Goal: Find specific page/section: Find specific page/section

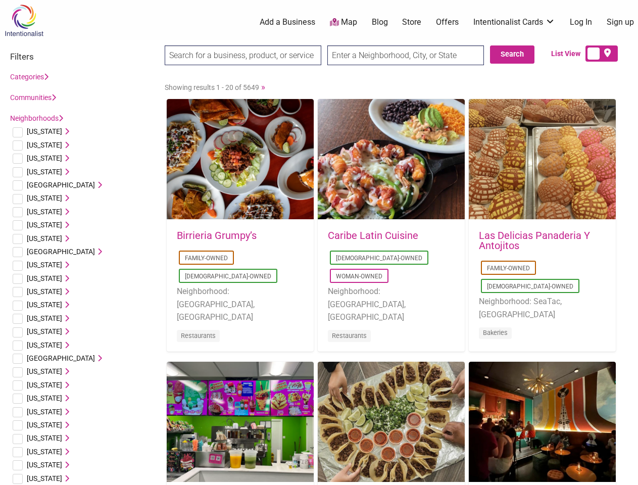
click at [319, 242] on div "Caribe Latin Cuisine [DEMOGRAPHIC_DATA]-Owned Woman-Owned Neighborhood: [GEOGRA…" at bounding box center [391, 292] width 147 height 145
click at [41, 131] on span "[US_STATE]" at bounding box center [44, 131] width 35 height 8
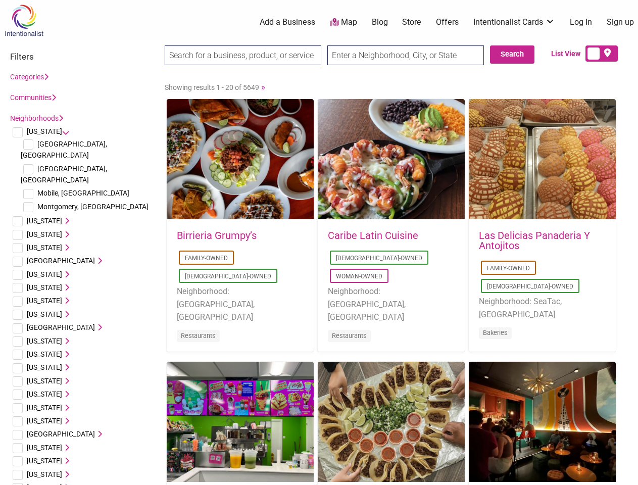
click at [62, 131] on icon at bounding box center [65, 131] width 7 height 7
click at [37, 217] on span "[US_STATE]" at bounding box center [44, 221] width 35 height 8
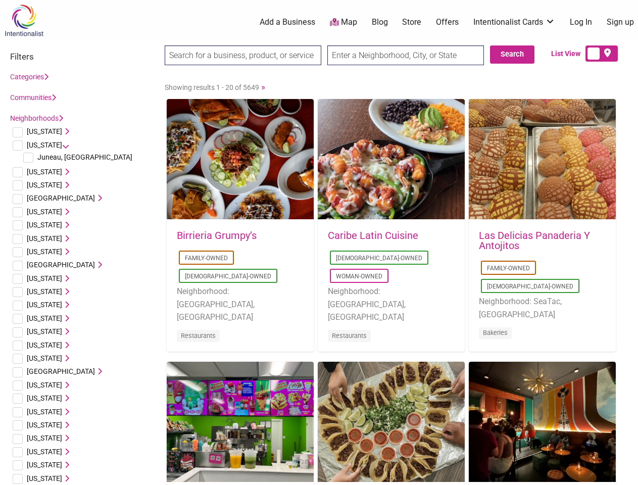
click at [62, 145] on icon at bounding box center [65, 144] width 7 height 7
click at [39, 158] on span "[US_STATE]" at bounding box center [44, 158] width 35 height 8
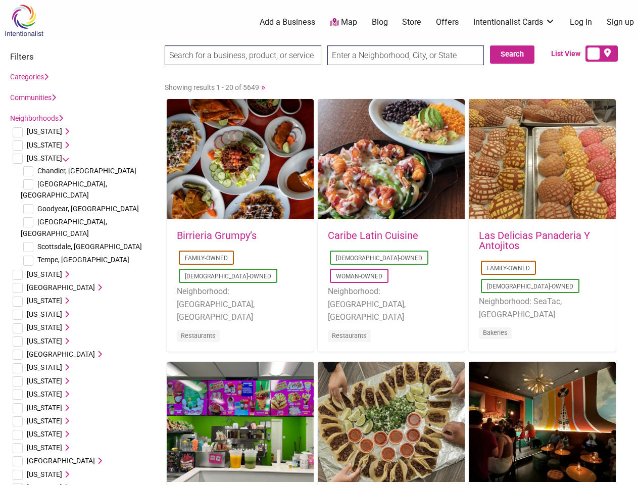
click at [62, 158] on icon at bounding box center [65, 158] width 7 height 7
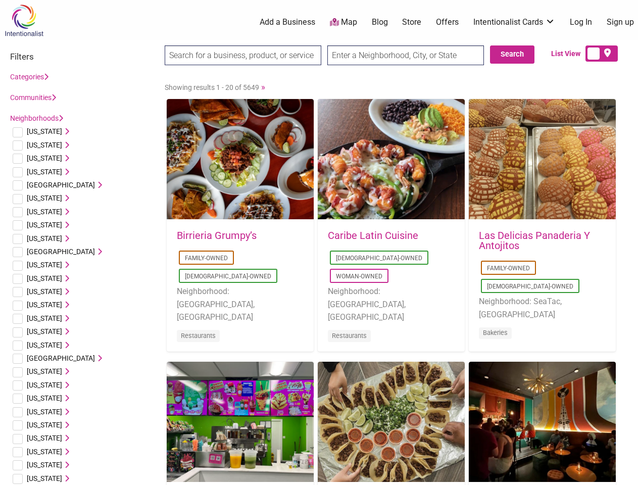
click at [41, 172] on span "[US_STATE]" at bounding box center [44, 172] width 35 height 8
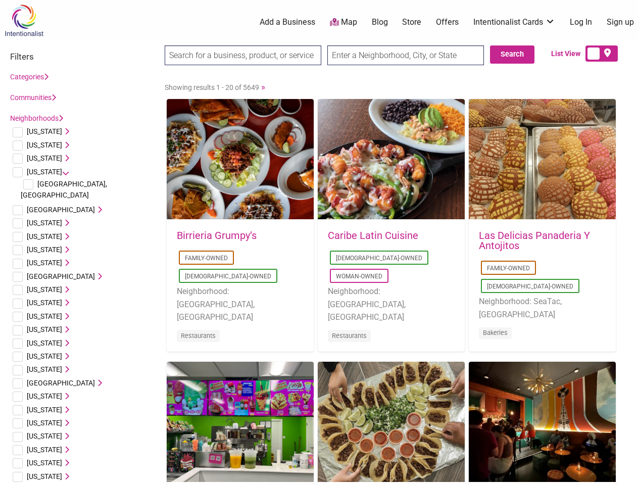
click at [62, 172] on icon at bounding box center [65, 171] width 7 height 7
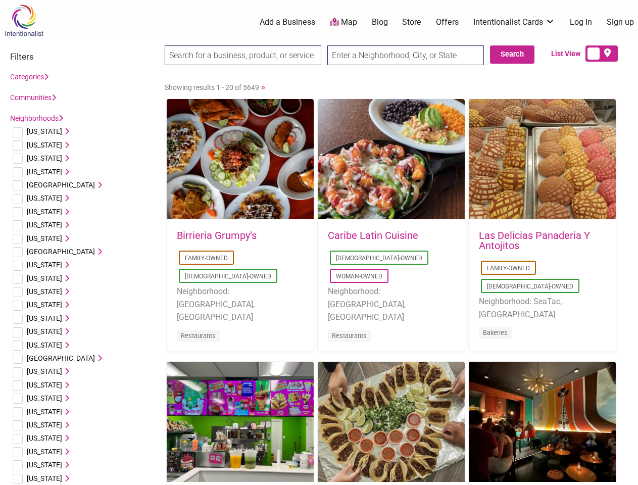
click at [53, 185] on span "[GEOGRAPHIC_DATA]" at bounding box center [61, 185] width 68 height 8
